Goal: Information Seeking & Learning: Learn about a topic

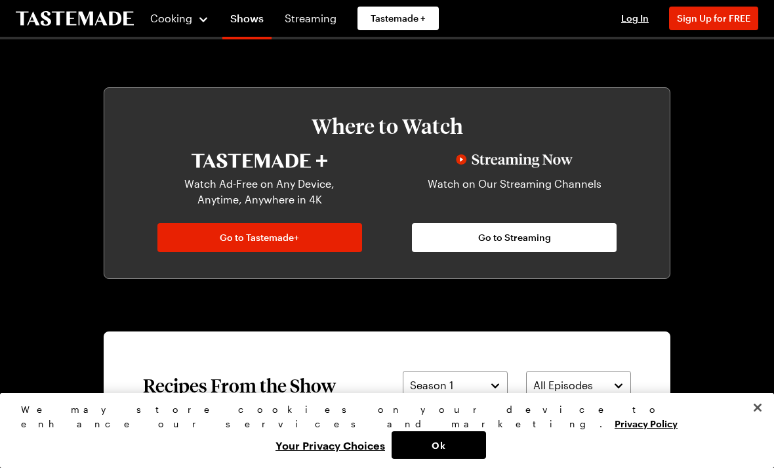
scroll to position [614, 0]
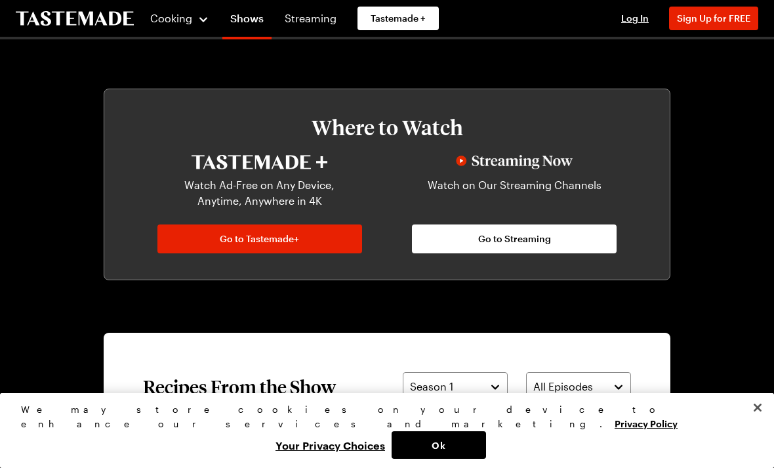
click at [486, 458] on button "Ok" at bounding box center [438, 445] width 94 height 28
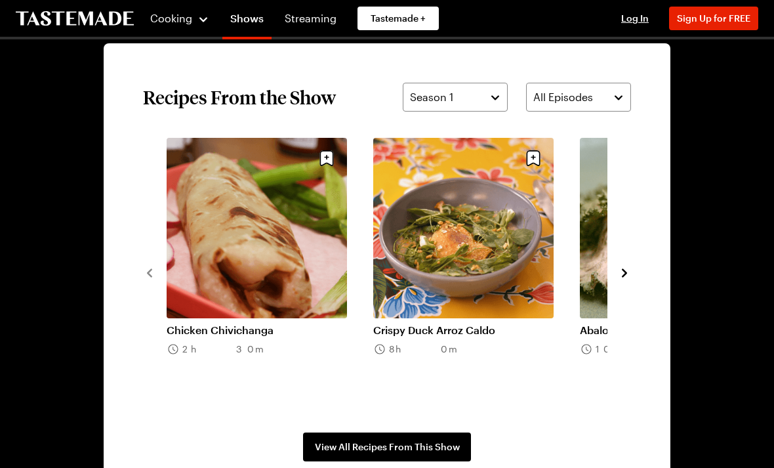
scroll to position [904, 0]
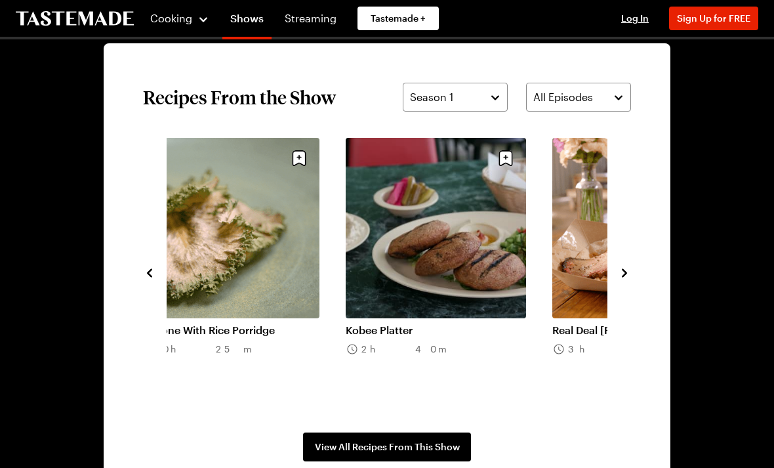
click at [629, 275] on icon "navigate to next item" at bounding box center [624, 272] width 13 height 13
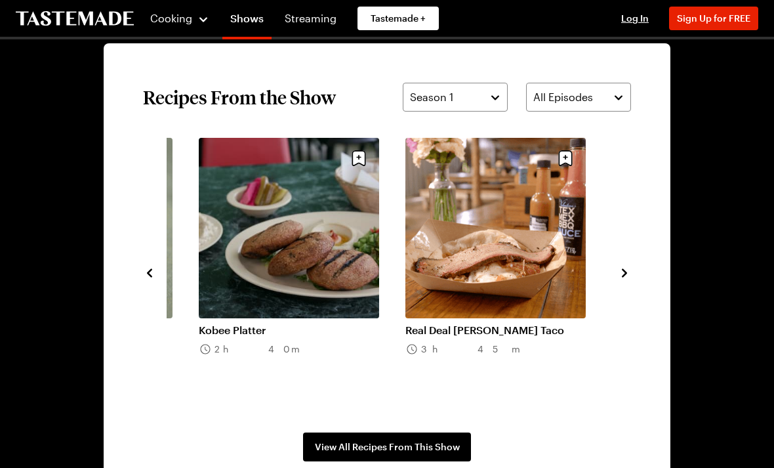
click at [624, 275] on icon "navigate to next item" at bounding box center [624, 272] width 5 height 9
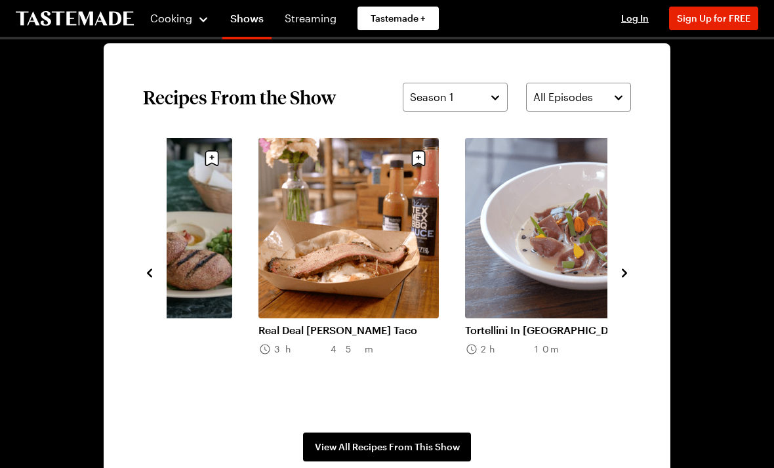
click at [630, 275] on icon "navigate to next item" at bounding box center [624, 272] width 13 height 13
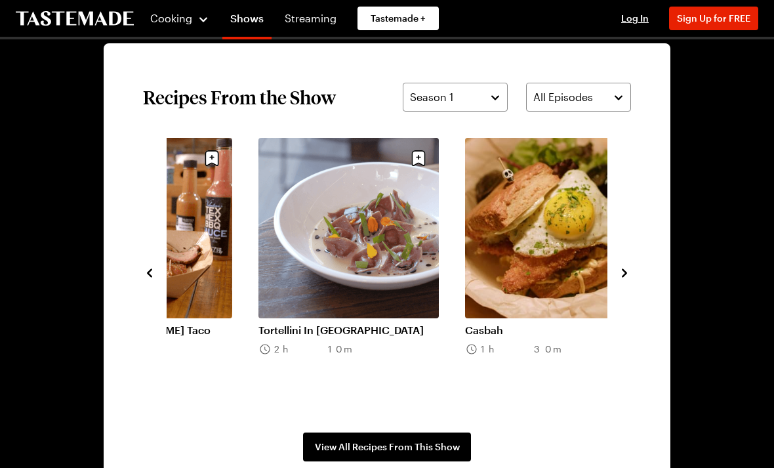
click at [629, 275] on icon "navigate to next item" at bounding box center [624, 272] width 13 height 13
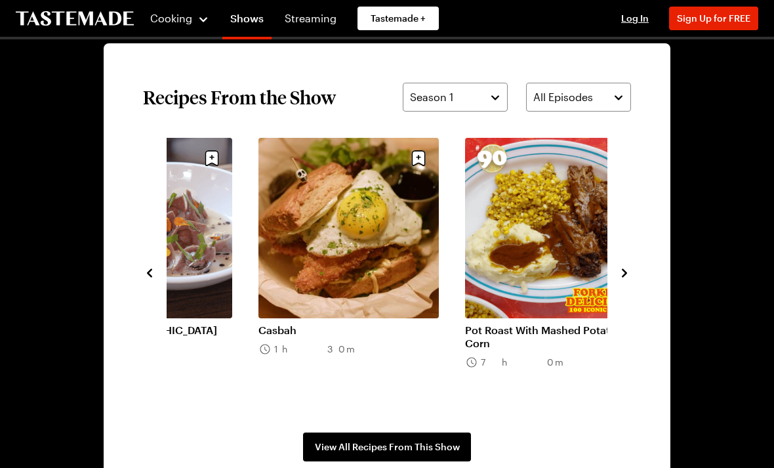
click at [629, 277] on icon "navigate to next item" at bounding box center [624, 272] width 13 height 13
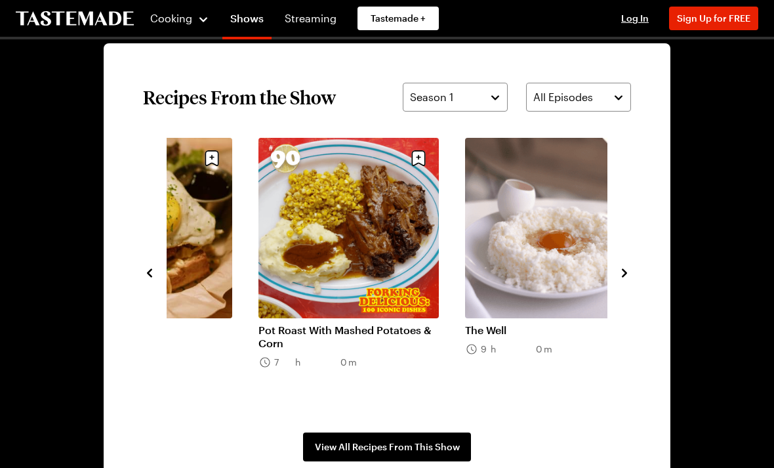
click at [628, 275] on icon "navigate to next item" at bounding box center [624, 272] width 13 height 13
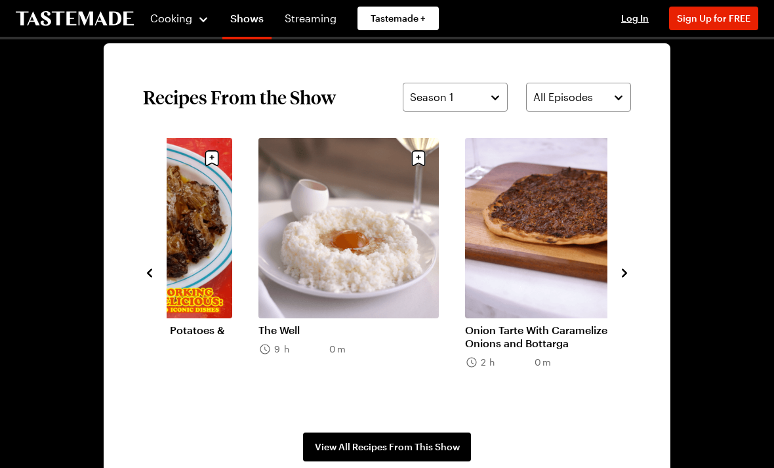
click at [627, 276] on icon "navigate to next item" at bounding box center [624, 272] width 13 height 13
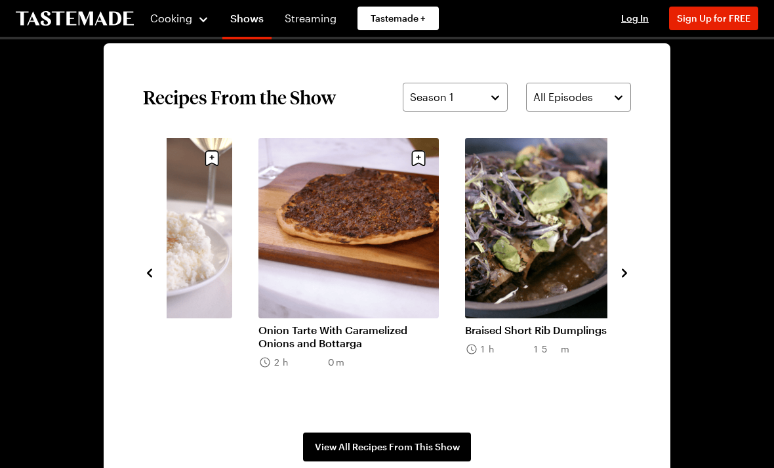
click at [630, 274] on icon "navigate to next item" at bounding box center [624, 272] width 13 height 13
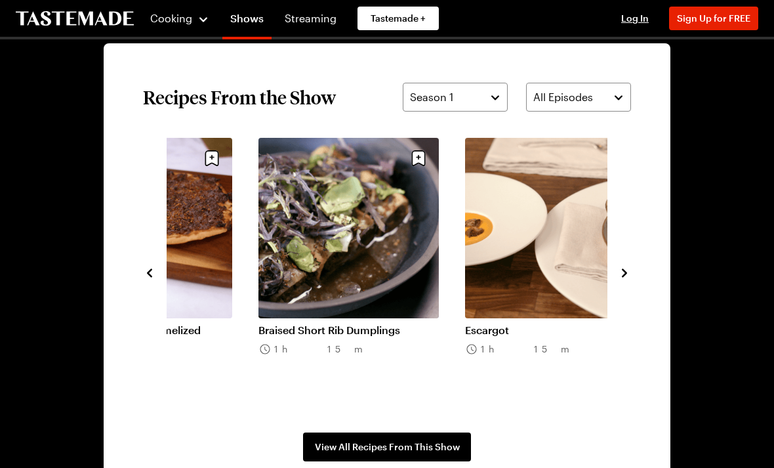
click at [629, 273] on icon "navigate to next item" at bounding box center [624, 272] width 13 height 13
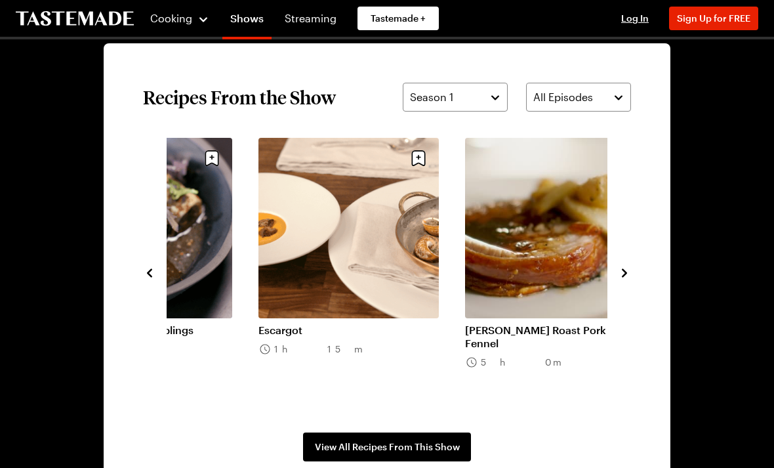
click at [630, 274] on icon "navigate to next item" at bounding box center [624, 272] width 13 height 13
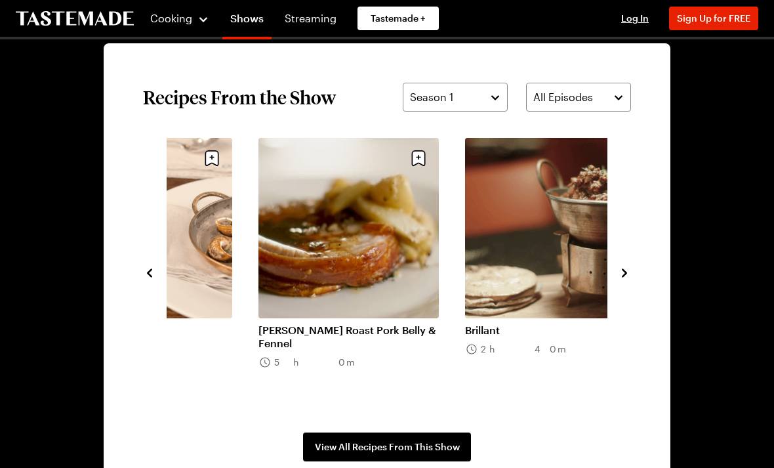
click at [630, 271] on icon "navigate to next item" at bounding box center [624, 272] width 13 height 13
click at [629, 271] on icon "navigate to next item" at bounding box center [624, 272] width 13 height 13
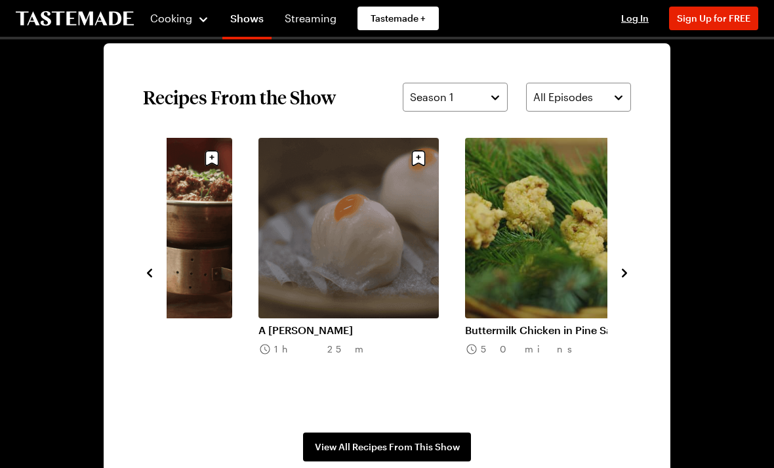
click at [628, 272] on icon "navigate to next item" at bounding box center [624, 272] width 13 height 13
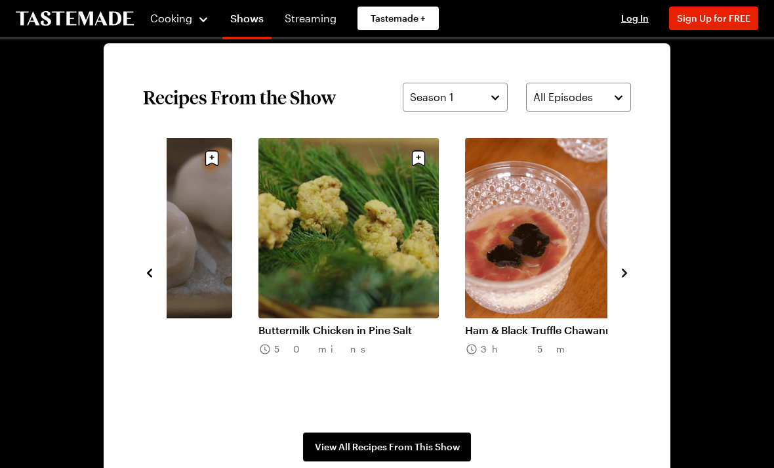
click at [626, 273] on icon "navigate to next item" at bounding box center [624, 272] width 5 height 9
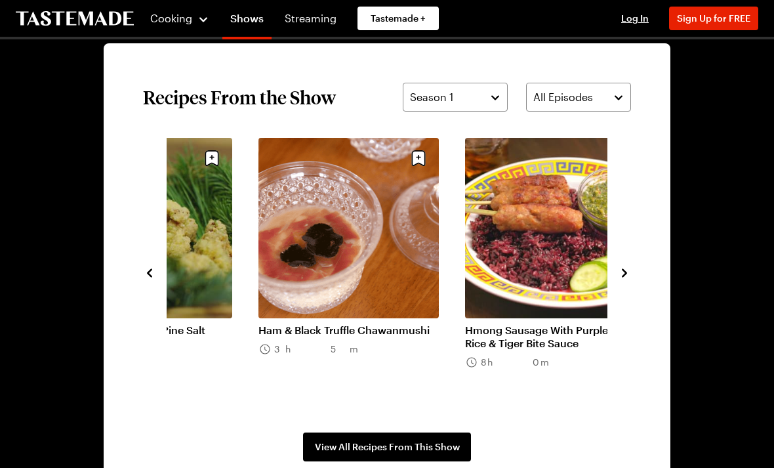
click at [627, 270] on icon "navigate to next item" at bounding box center [624, 272] width 13 height 13
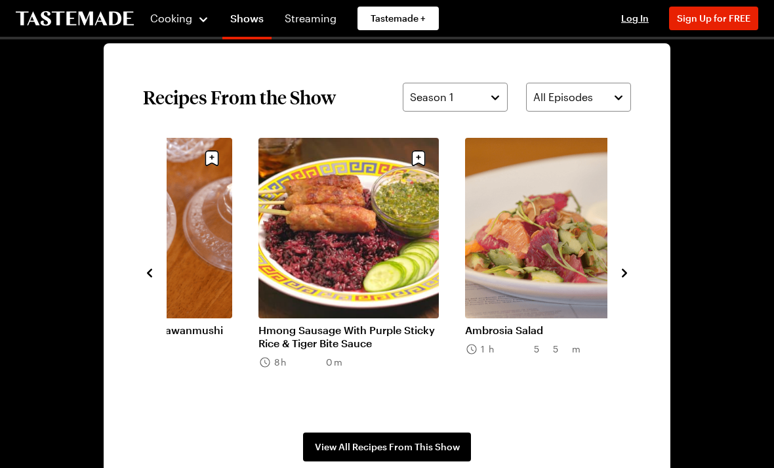
click at [628, 270] on icon "navigate to next item" at bounding box center [624, 272] width 13 height 13
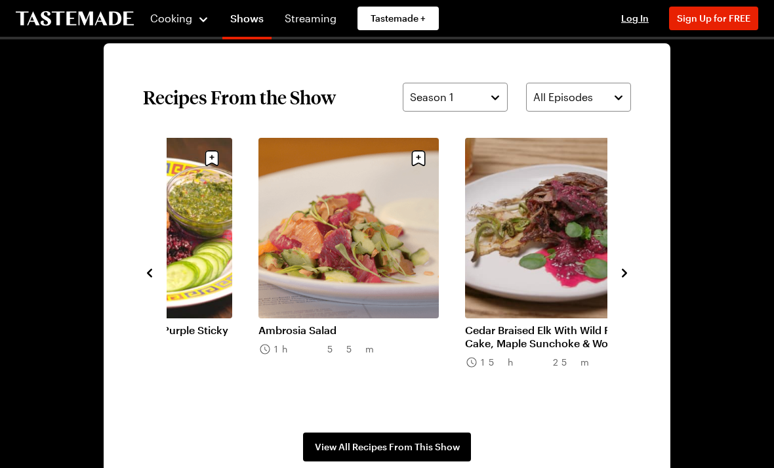
click at [624, 273] on icon "navigate to next item" at bounding box center [624, 272] width 13 height 13
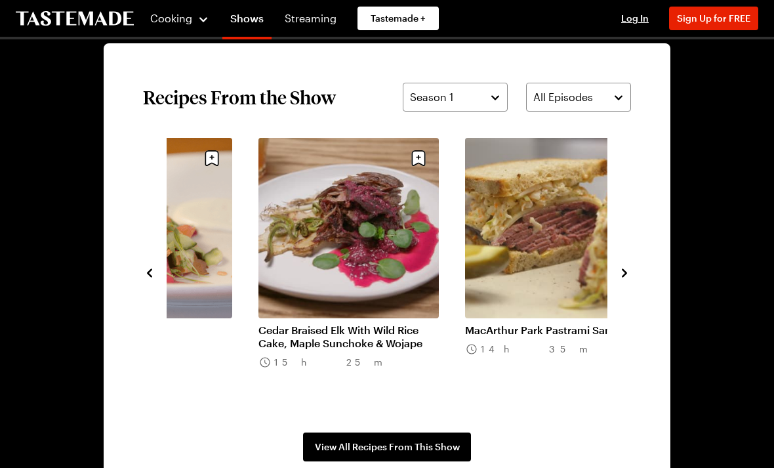
click at [626, 273] on icon "navigate to next item" at bounding box center [624, 272] width 5 height 9
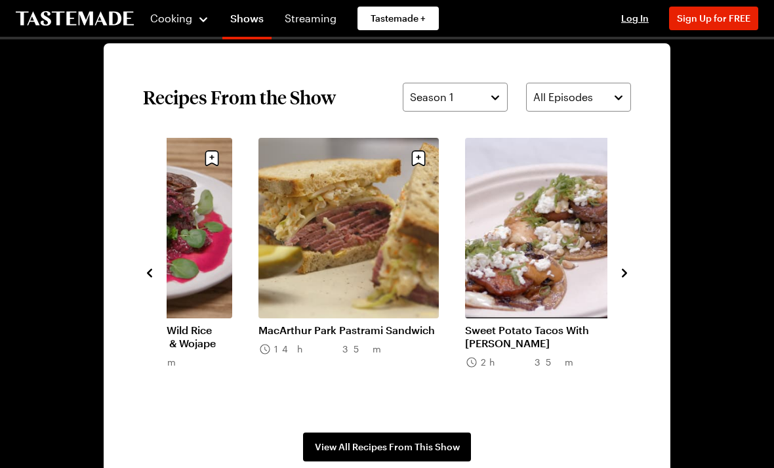
click at [627, 273] on icon "navigate to next item" at bounding box center [624, 272] width 13 height 13
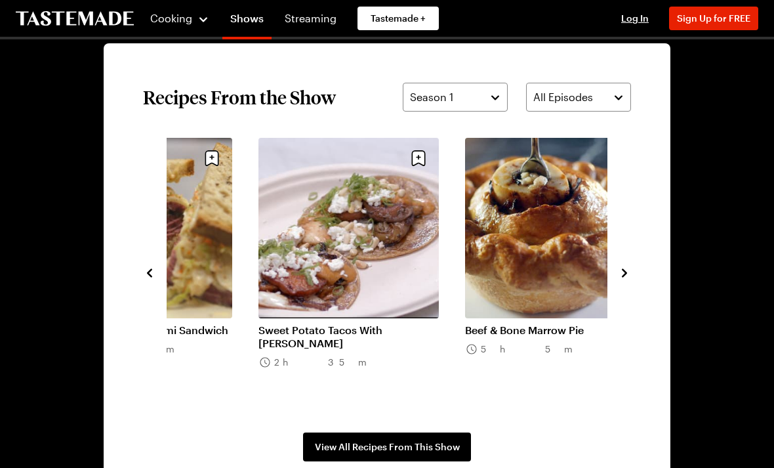
click at [627, 270] on icon "navigate to next item" at bounding box center [624, 272] width 13 height 13
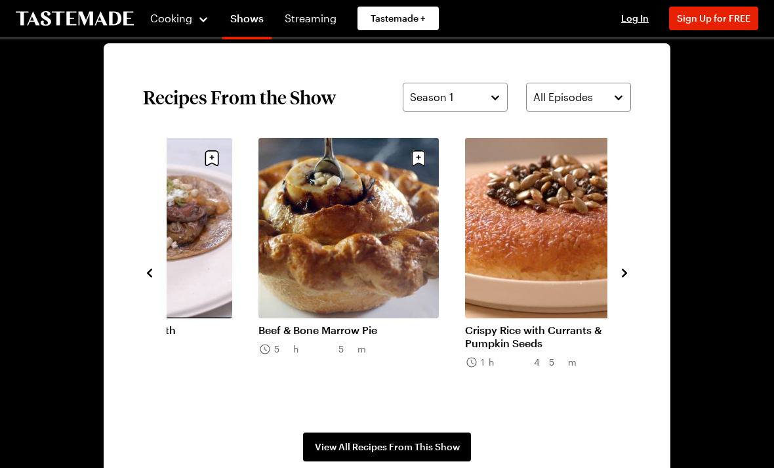
click at [630, 268] on icon "navigate to next item" at bounding box center [624, 272] width 13 height 13
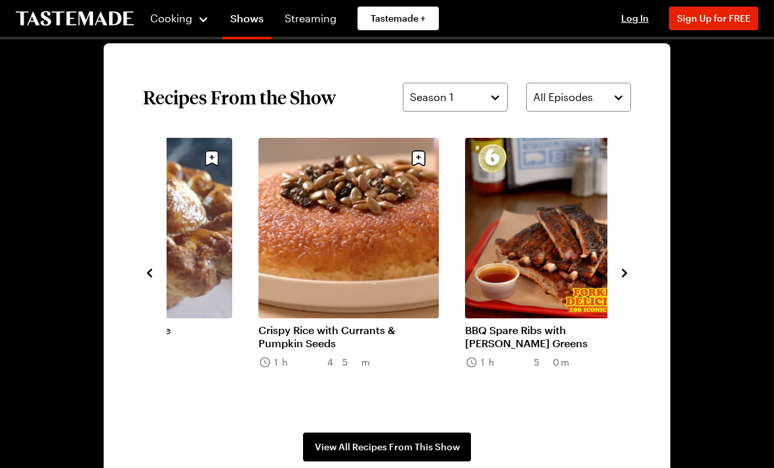
click at [628, 276] on icon "navigate to next item" at bounding box center [624, 272] width 13 height 13
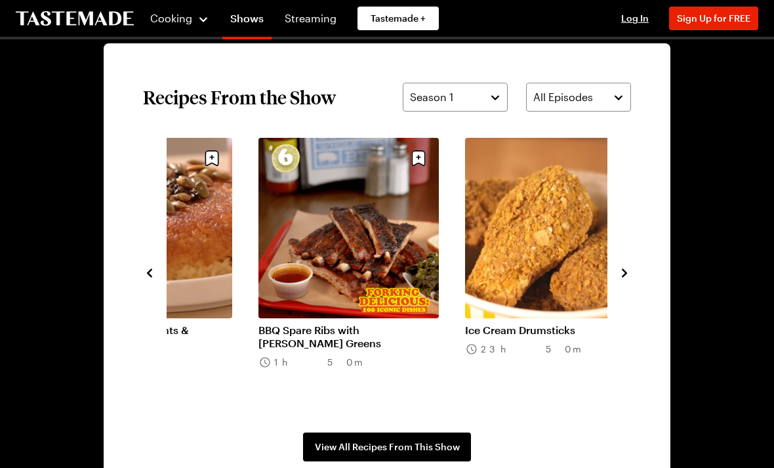
click at [640, 277] on section "Recipes From the Show Season 1 All Episodes MacArthur Park Pastrami Sandwich 14…" at bounding box center [387, 271] width 567 height 457
click at [625, 277] on icon "navigate to next item" at bounding box center [624, 272] width 13 height 13
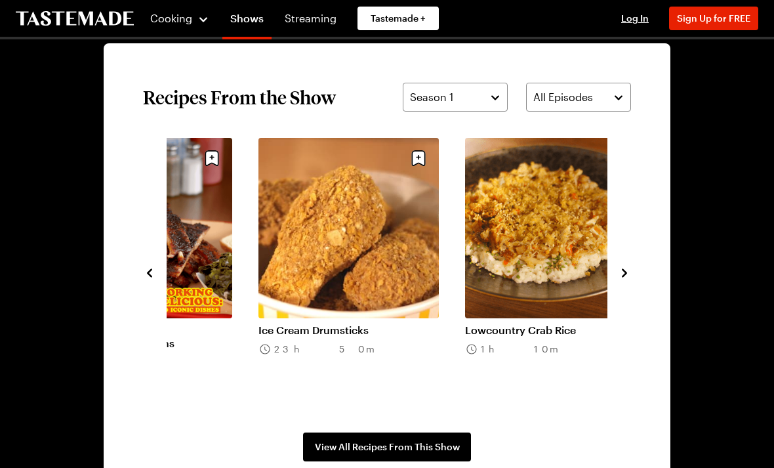
click at [630, 273] on icon "navigate to next item" at bounding box center [624, 272] width 13 height 13
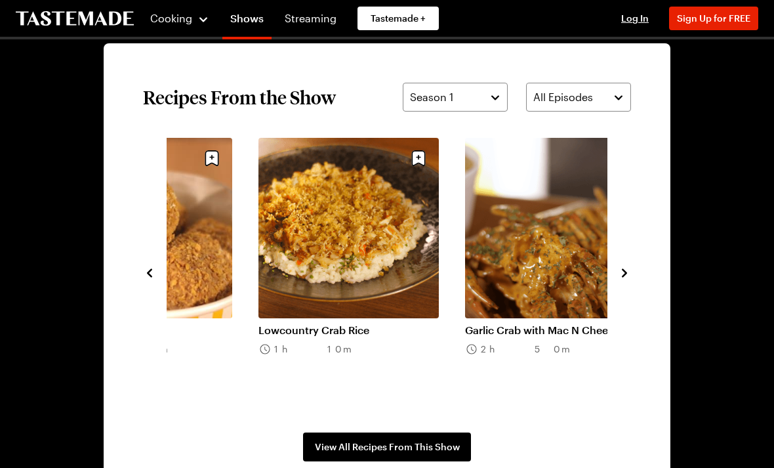
click at [625, 275] on icon "navigate to next item" at bounding box center [624, 272] width 13 height 13
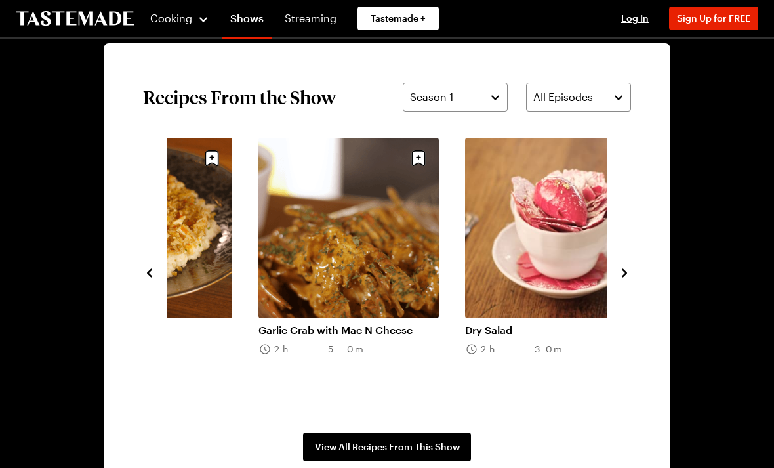
click at [622, 277] on icon "navigate to next item" at bounding box center [624, 272] width 13 height 13
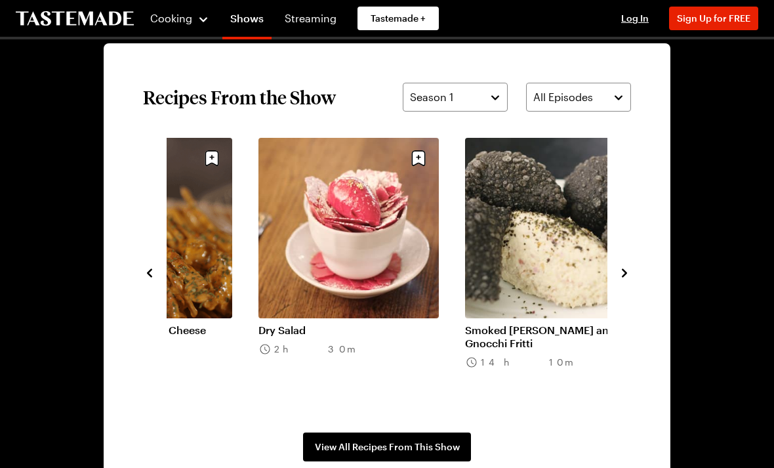
click at [626, 275] on icon "navigate to next item" at bounding box center [624, 272] width 13 height 13
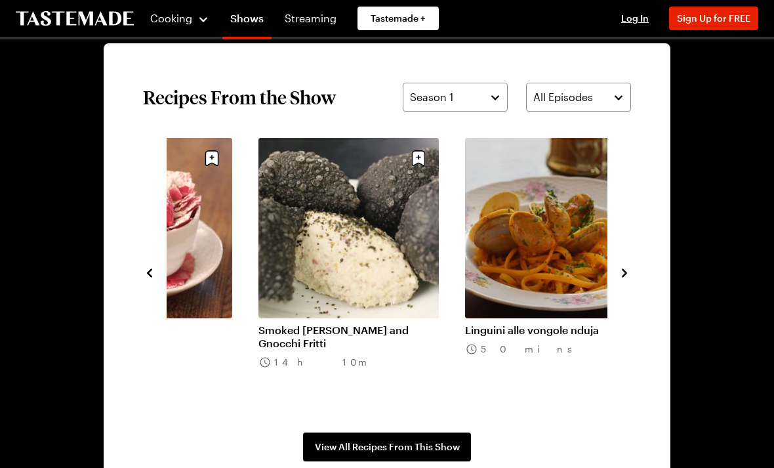
click at [628, 273] on icon "navigate to next item" at bounding box center [624, 272] width 13 height 13
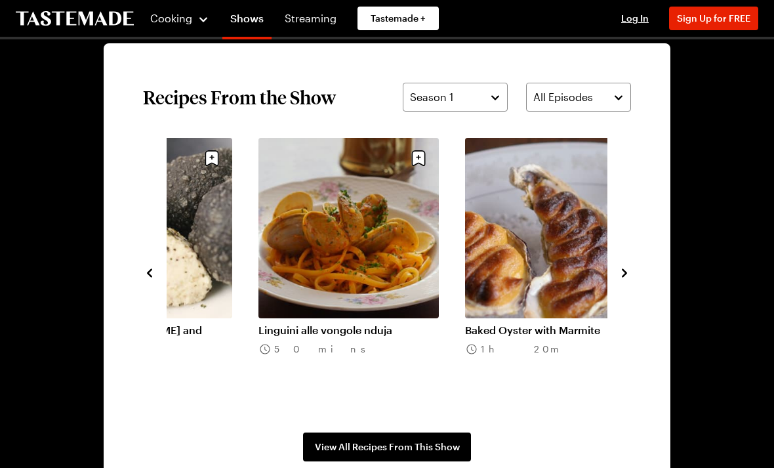
click at [627, 273] on icon "navigate to next item" at bounding box center [624, 272] width 13 height 13
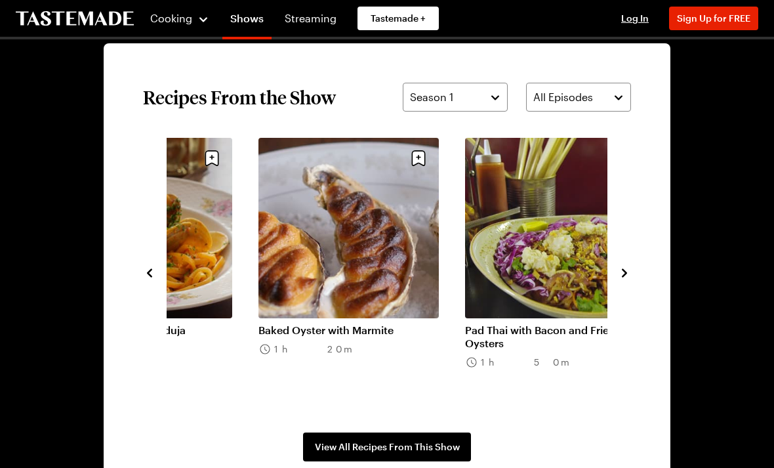
click at [628, 273] on icon "navigate to next item" at bounding box center [624, 272] width 13 height 13
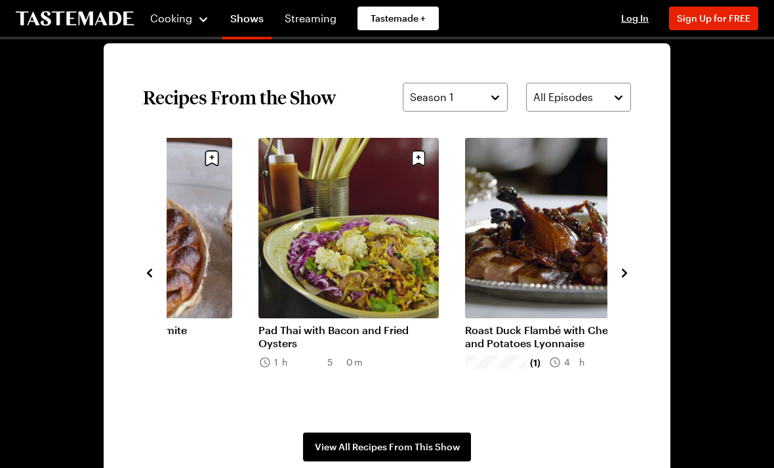
click at [628, 271] on icon "navigate to next item" at bounding box center [624, 272] width 13 height 13
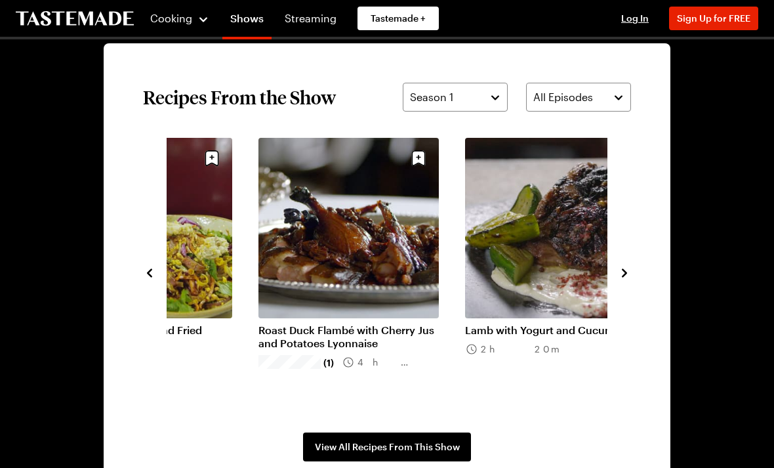
click at [630, 271] on icon "navigate to next item" at bounding box center [624, 272] width 13 height 13
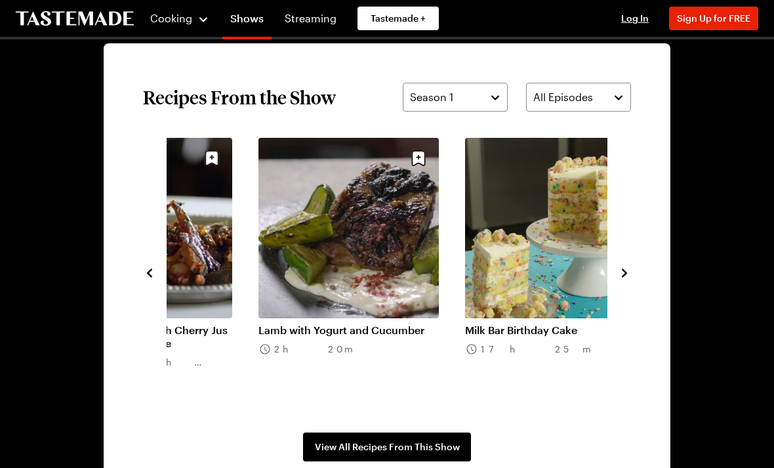
click at [627, 273] on icon "navigate to next item" at bounding box center [624, 272] width 13 height 13
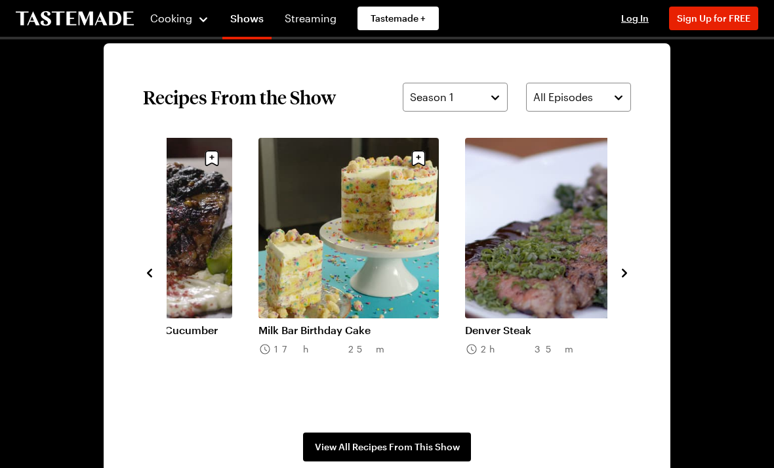
click at [629, 271] on icon "navigate to next item" at bounding box center [624, 272] width 13 height 13
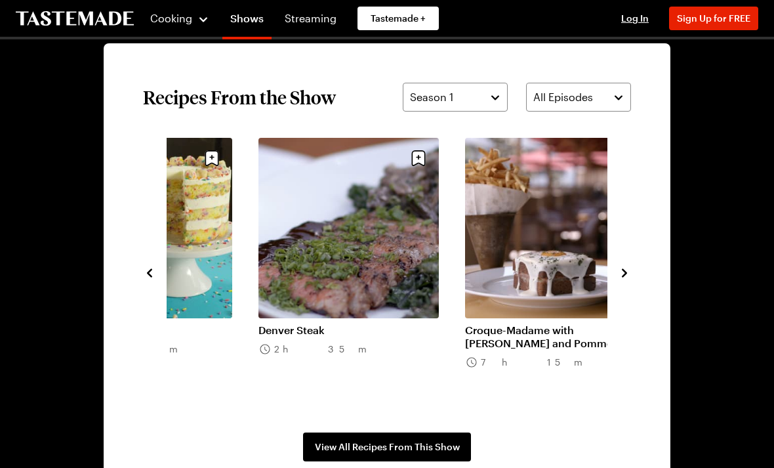
click at [629, 270] on icon "navigate to next item" at bounding box center [624, 272] width 13 height 13
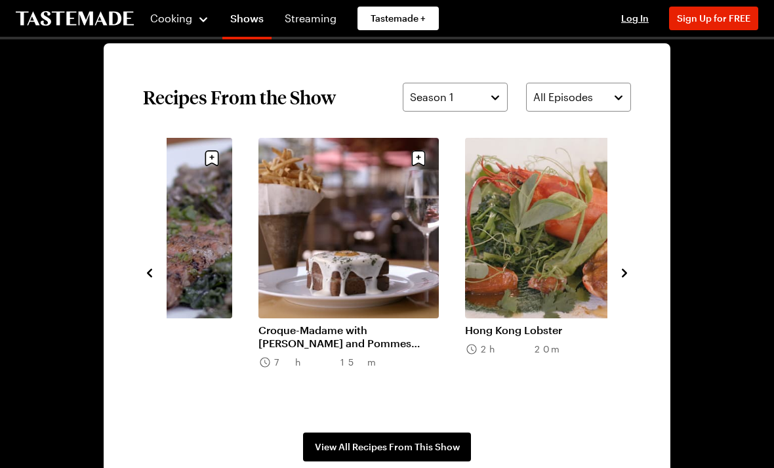
click at [629, 269] on icon "navigate to next item" at bounding box center [624, 272] width 13 height 13
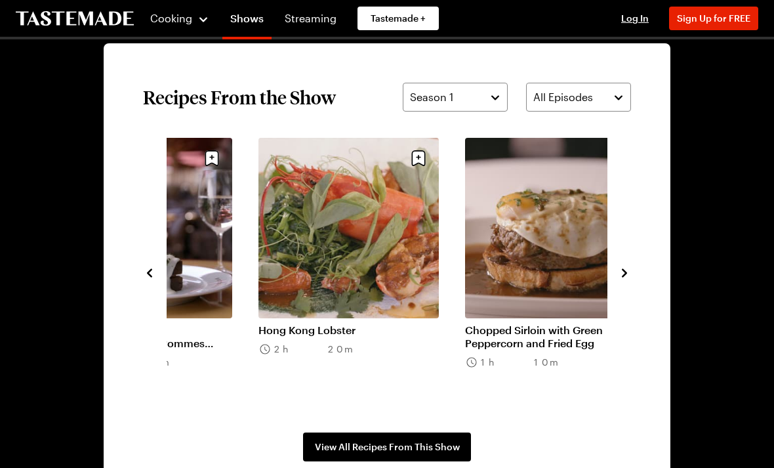
click at [628, 265] on button "navigate to next item" at bounding box center [624, 272] width 13 height 16
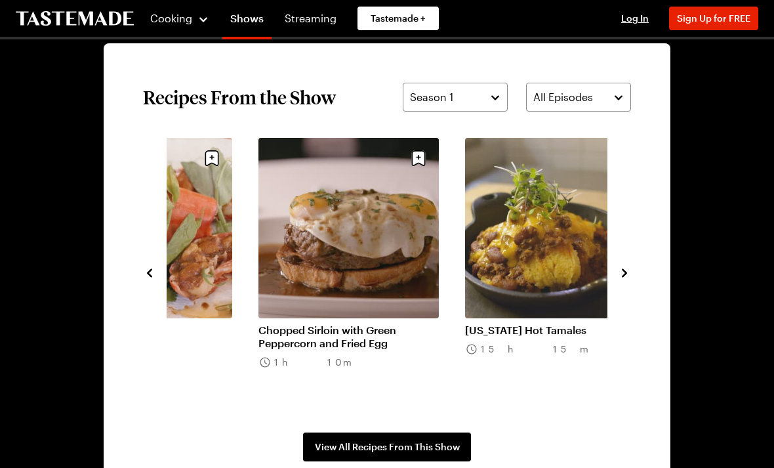
click at [633, 268] on section "Recipes From the Show Season 1 All Episodes Milk Bar Birthday Cake 17h 25m Denv…" at bounding box center [387, 271] width 567 height 457
click at [630, 269] on icon "navigate to next item" at bounding box center [624, 272] width 13 height 13
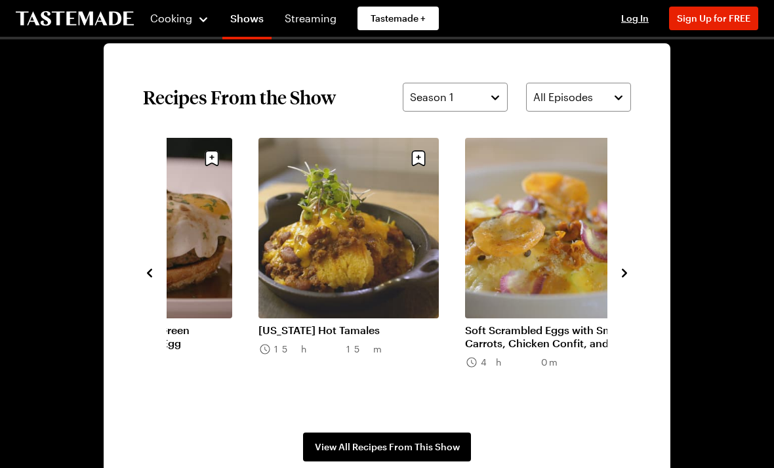
click at [630, 264] on button "navigate to next item" at bounding box center [624, 272] width 13 height 16
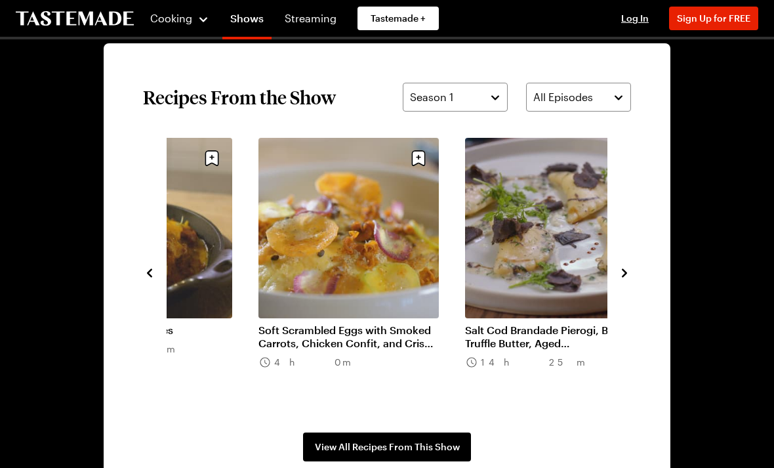
click at [629, 275] on icon "navigate to next item" at bounding box center [624, 272] width 13 height 13
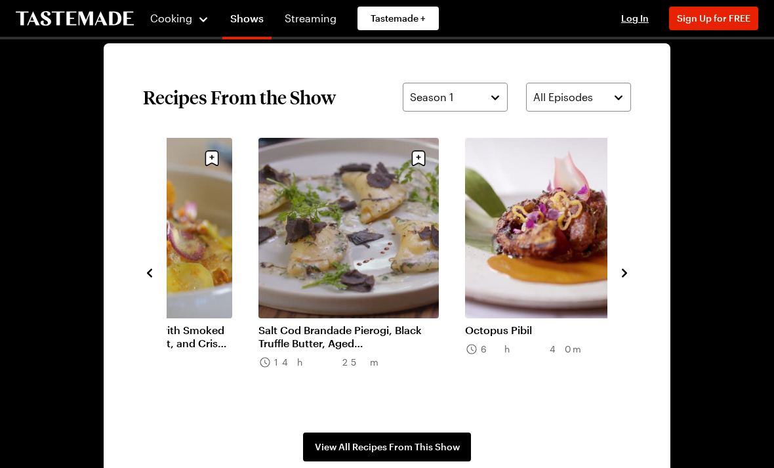
click at [630, 270] on icon "navigate to next item" at bounding box center [624, 272] width 13 height 13
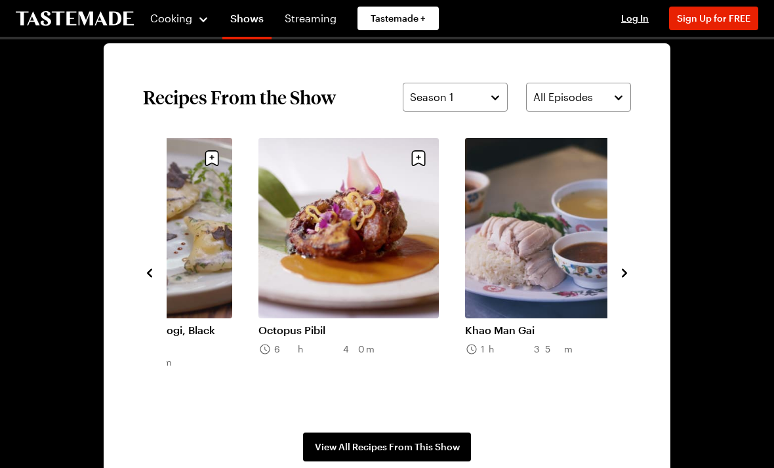
click at [153, 268] on icon "navigate to previous item" at bounding box center [149, 272] width 13 height 13
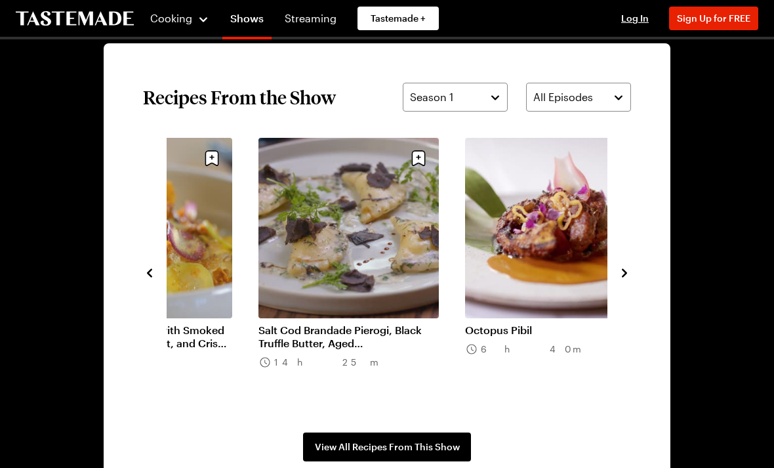
click at [628, 270] on icon "navigate to next item" at bounding box center [624, 272] width 13 height 13
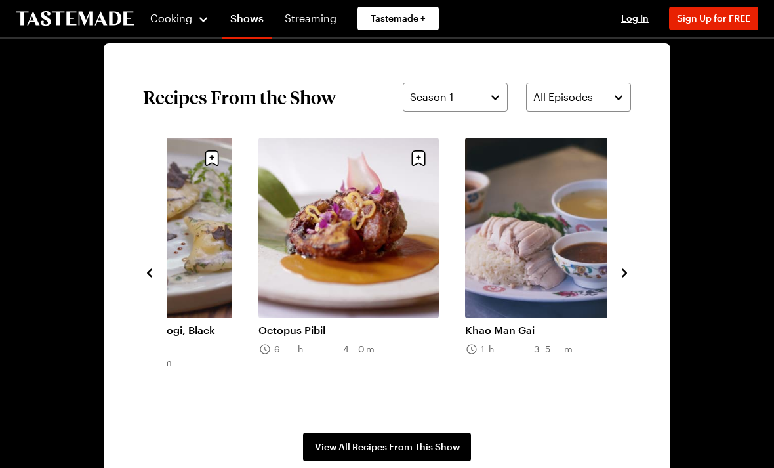
click at [628, 269] on icon "navigate to next item" at bounding box center [624, 272] width 13 height 13
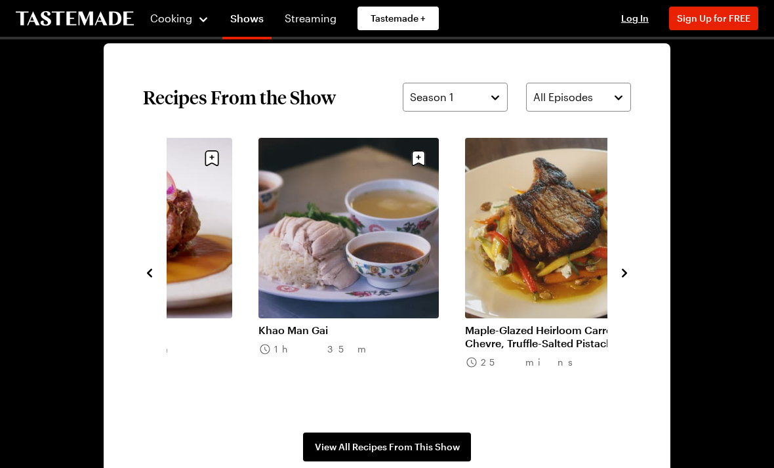
click at [628, 268] on icon "navigate to next item" at bounding box center [624, 272] width 13 height 13
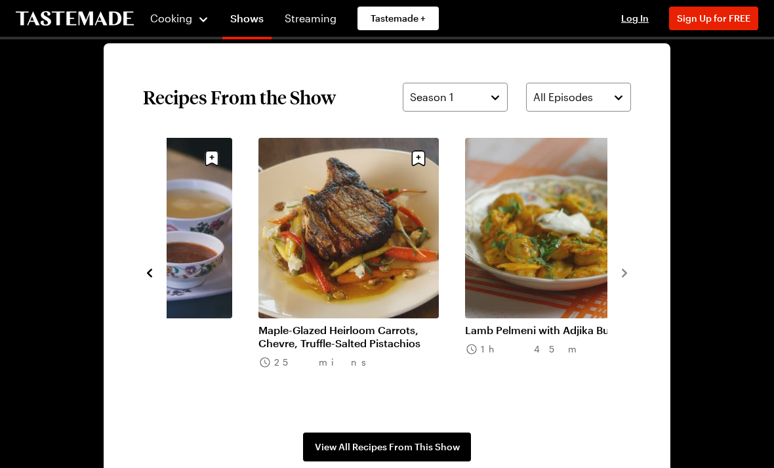
click at [283, 340] on link "Maple-Glazed Heirloom Carrots, Chevre, Truffle-Salted Pistachios" at bounding box center [348, 336] width 180 height 26
